Goal: Task Accomplishment & Management: Use online tool/utility

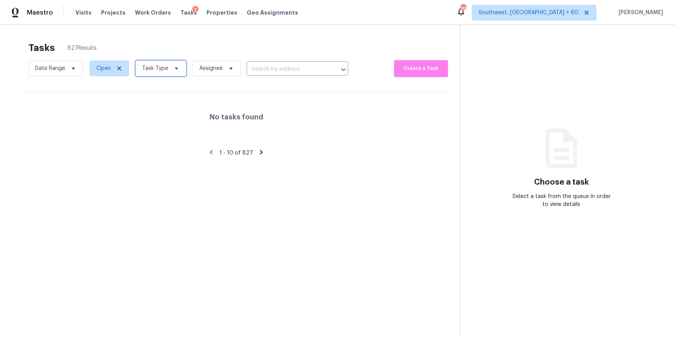
click at [157, 73] on span "Task Type" at bounding box center [160, 68] width 51 height 16
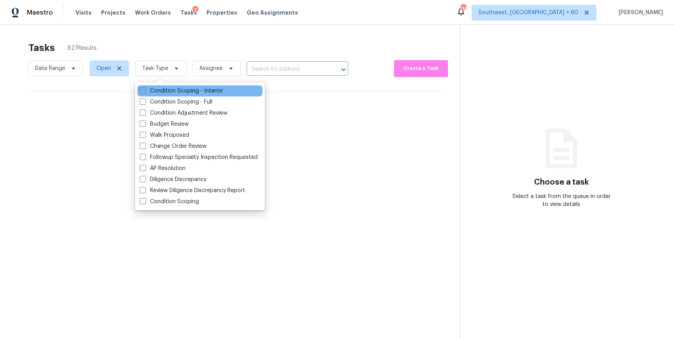
click at [173, 94] on label "Condition Scoping - Interior" at bounding box center [181, 91] width 83 height 8
click at [145, 92] on input "Condition Scoping - Interior" at bounding box center [142, 89] width 5 height 5
checkbox input "true"
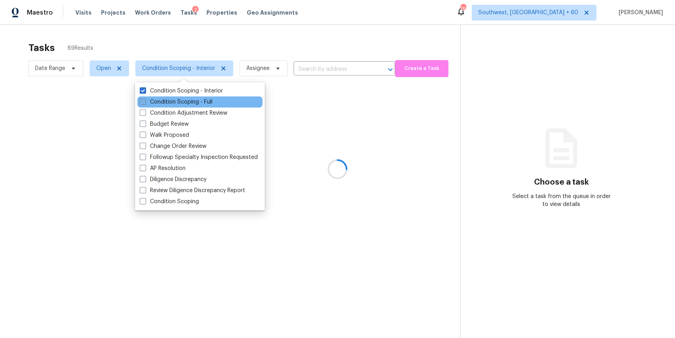
click at [183, 99] on label "Condition Scoping - Full" at bounding box center [176, 102] width 73 height 8
click at [145, 99] on input "Condition Scoping - Full" at bounding box center [142, 100] width 5 height 5
checkbox input "true"
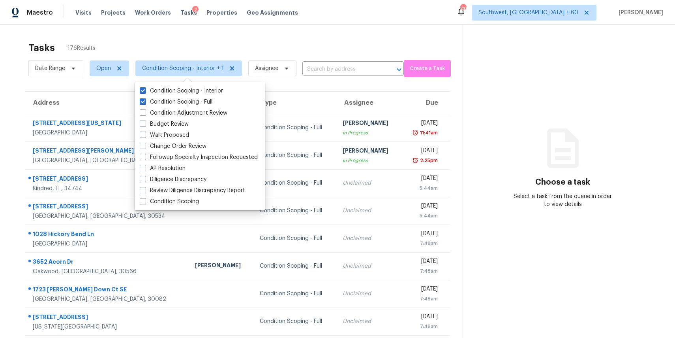
click at [254, 22] on div "Maestro Visits Projects Work Orders Tasks 2 Properties Geo Assignments [GEOGRAP…" at bounding box center [337, 12] width 675 height 25
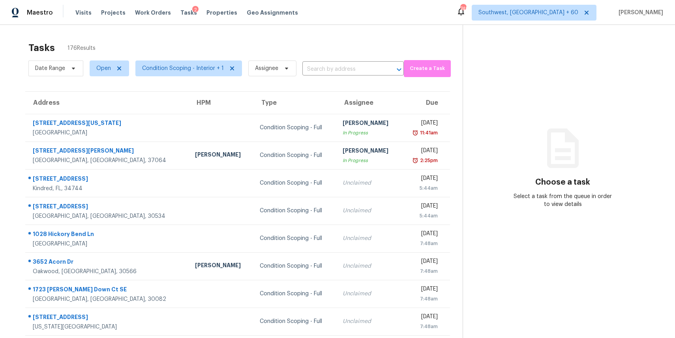
click at [45, 82] on section "Tasks 176 Results Date Range Open Condition Scoping - Interior + 1 Assignee ​ C…" at bounding box center [238, 225] width 450 height 374
click at [56, 73] on span "Date Range" at bounding box center [55, 68] width 55 height 16
click at [68, 94] on input "text" at bounding box center [72, 95] width 78 height 16
select select "7"
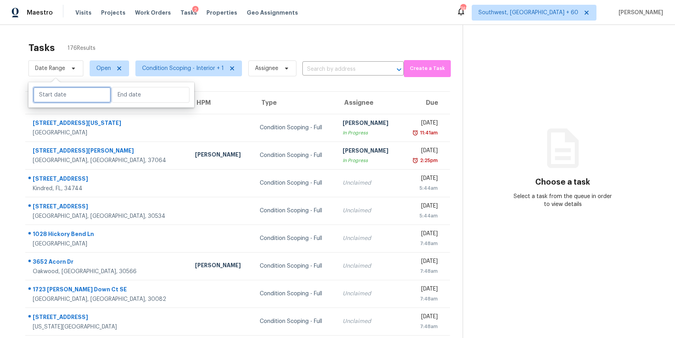
select select "2025"
select select "8"
select select "2025"
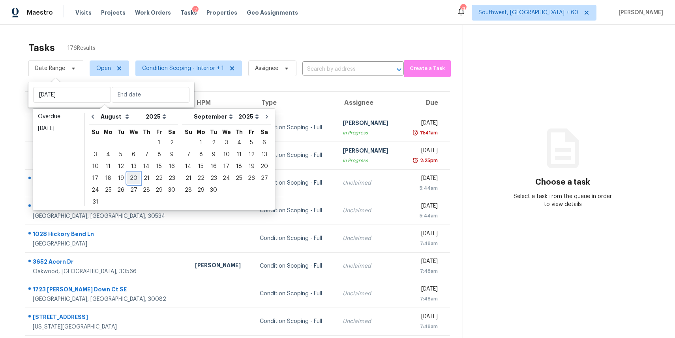
click at [134, 177] on div "20" at bounding box center [133, 178] width 13 height 11
type input "[DATE]"
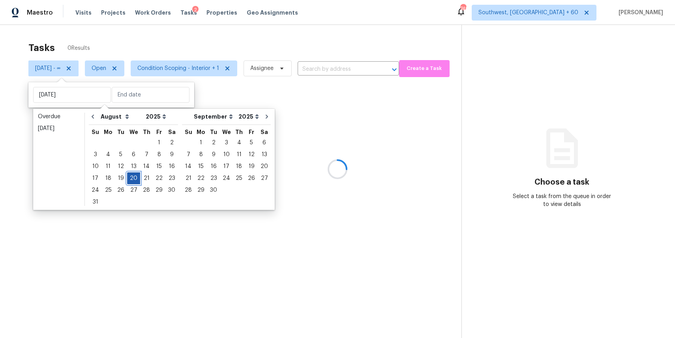
click at [134, 177] on div "20" at bounding box center [133, 178] width 13 height 11
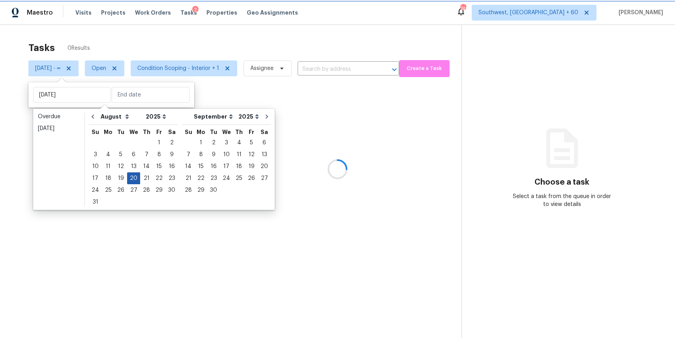
type input "[DATE]"
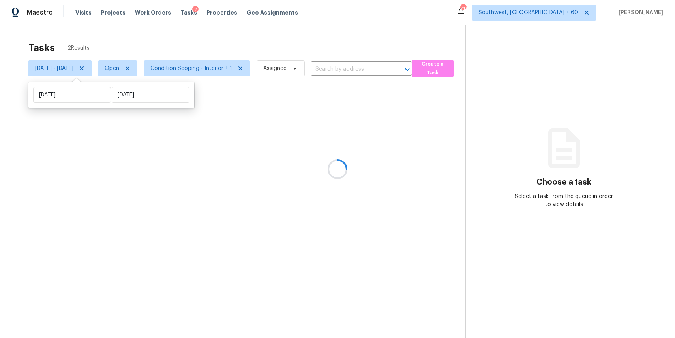
click at [192, 45] on div at bounding box center [337, 169] width 675 height 338
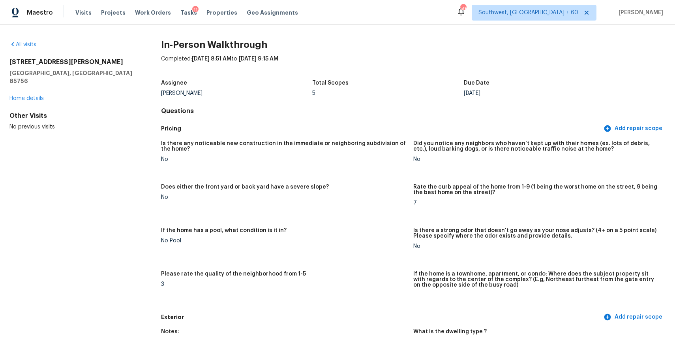
scroll to position [1938, 0]
